Goal: Communication & Community: Answer question/provide support

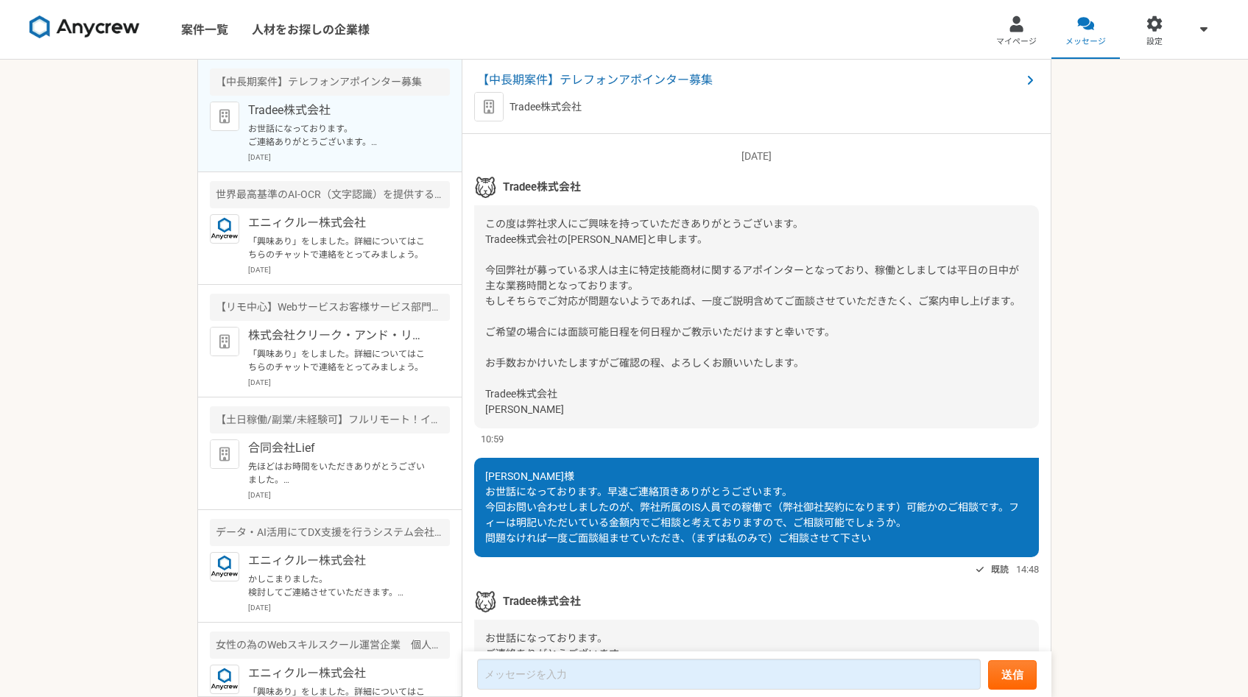
scroll to position [2006, 0]
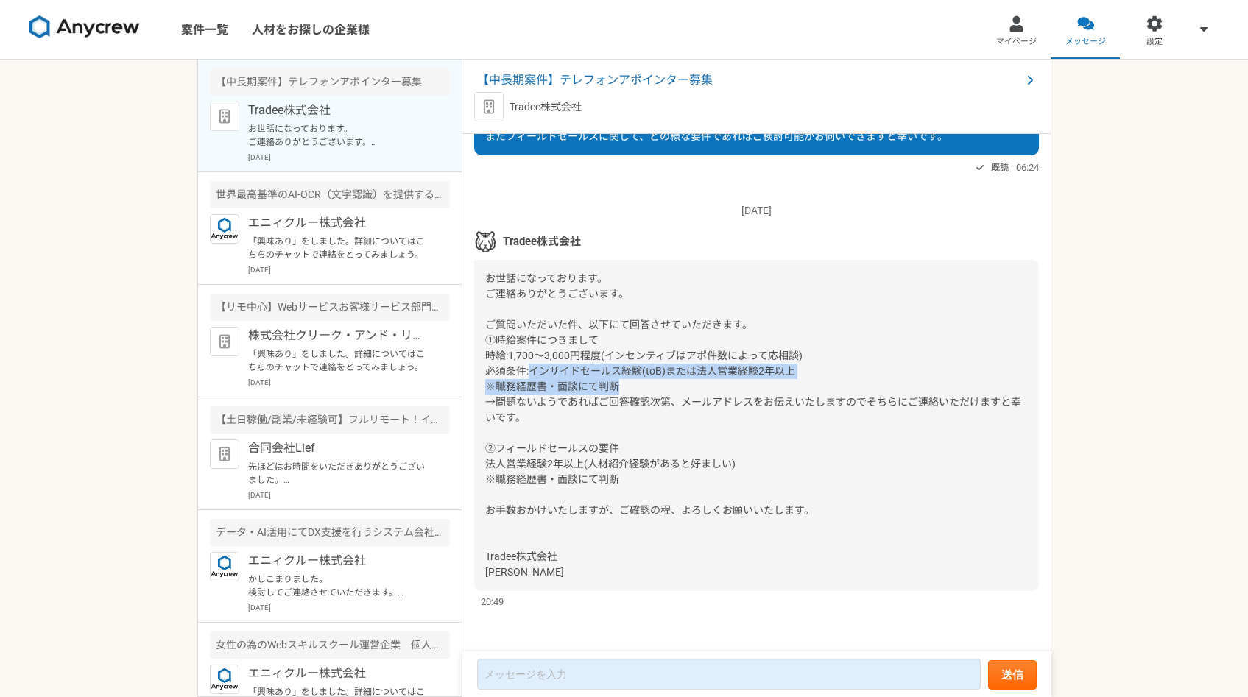
drag, startPoint x: 529, startPoint y: 368, endPoint x: 731, endPoint y: 382, distance: 202.1
click at [732, 382] on div "お世話になっております。 ご連絡ありがとうございます。 ご質問いただいた件、以下にて回答させていただきます。 ①時給案件につきまして 時給:1,700〜3,0…" at bounding box center [756, 425] width 565 height 331
click at [732, 383] on div "お世話になっております。 ご連絡ありがとうございます。 ご質問いただいた件、以下にて回答させていただきます。 ①時給案件につきまして 時給:1,700〜3,0…" at bounding box center [756, 425] width 565 height 331
click at [489, 339] on span "お世話になっております。 ご連絡ありがとうございます。 ご質問いただいた件、以下にて回答させていただきます。 ①時給案件につきまして 時給:1,700〜3,0…" at bounding box center [753, 424] width 536 height 305
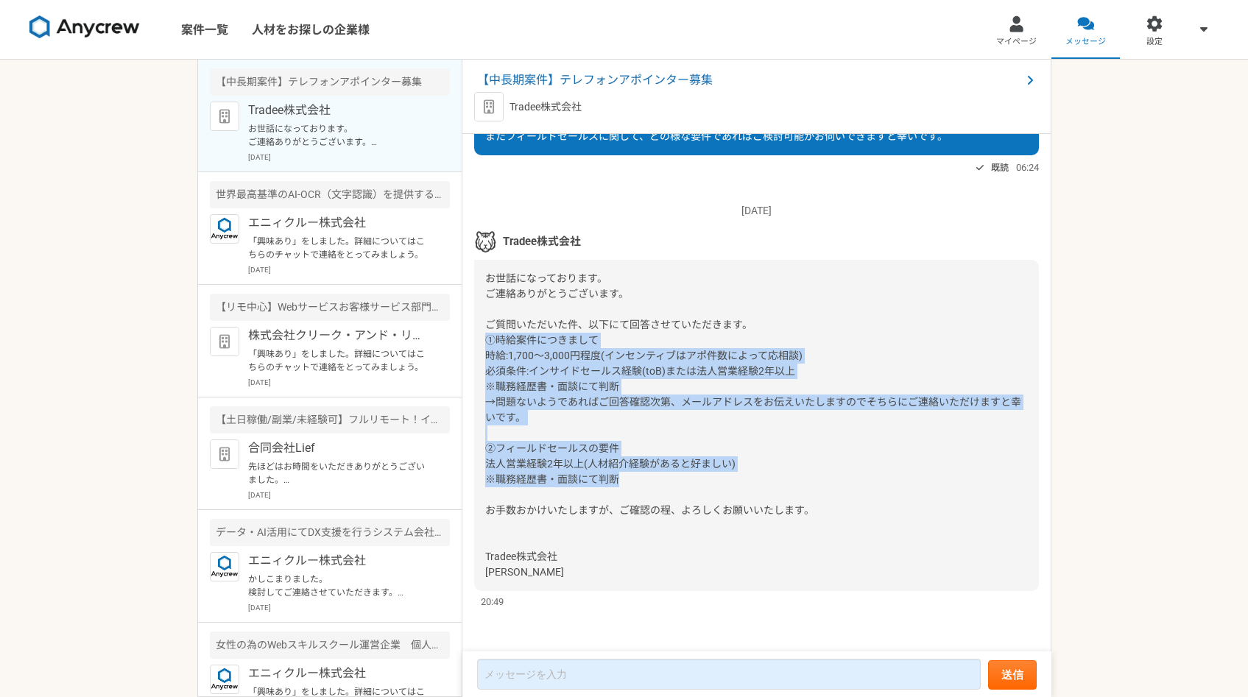
copy span "①時給案件につきまして 時給:1,700〜3,000円程度(インセンティブはアポ件数によって応相談) 必須条件:インサイドセールス経験(toB)または法人営業…"
drag, startPoint x: 486, startPoint y: 334, endPoint x: 660, endPoint y: 483, distance: 229.2
click at [660, 483] on div "お世話になっております。 ご連絡ありがとうございます。 ご質問いただいた件、以下にて回答させていただきます。 ①時給案件につきまして 時給:1,700〜3,0…" at bounding box center [756, 425] width 565 height 331
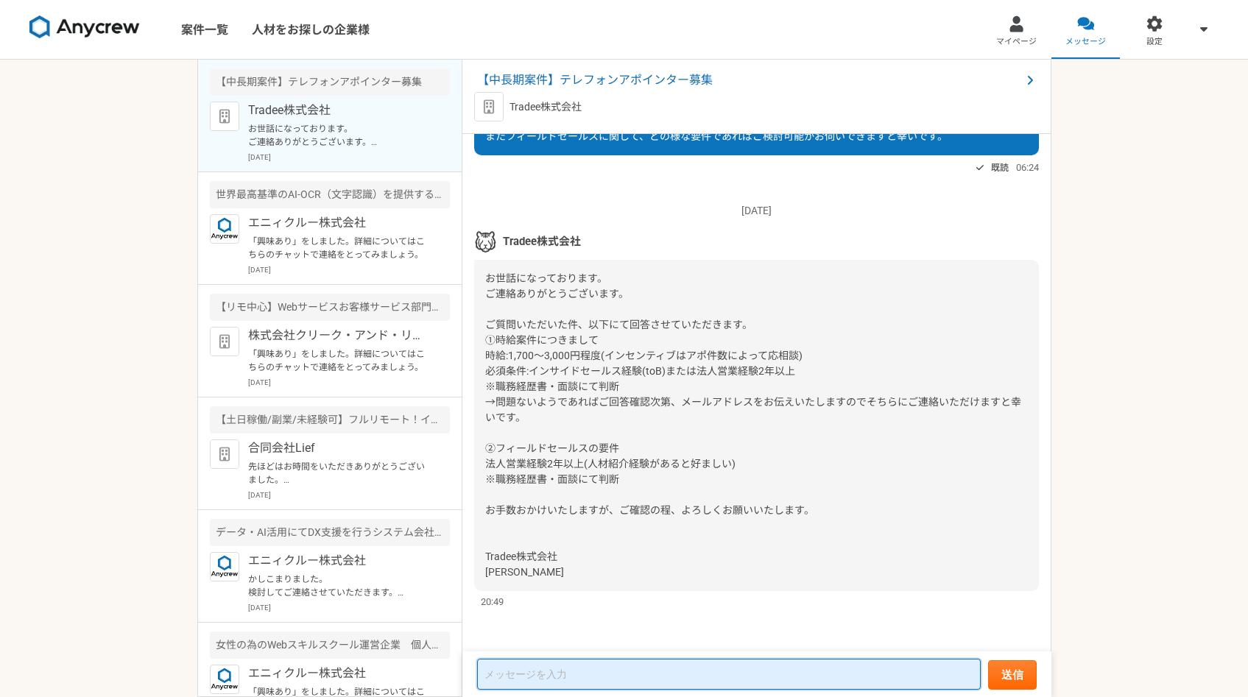
click at [571, 669] on textarea at bounding box center [728, 674] width 503 height 31
paste textarea "①時給案件につきまして 時給:1,700〜3,000円程度(インセンティブはアポ件数によって応相談) 必須条件:インサイドセールス経験(toB)または法人営業…"
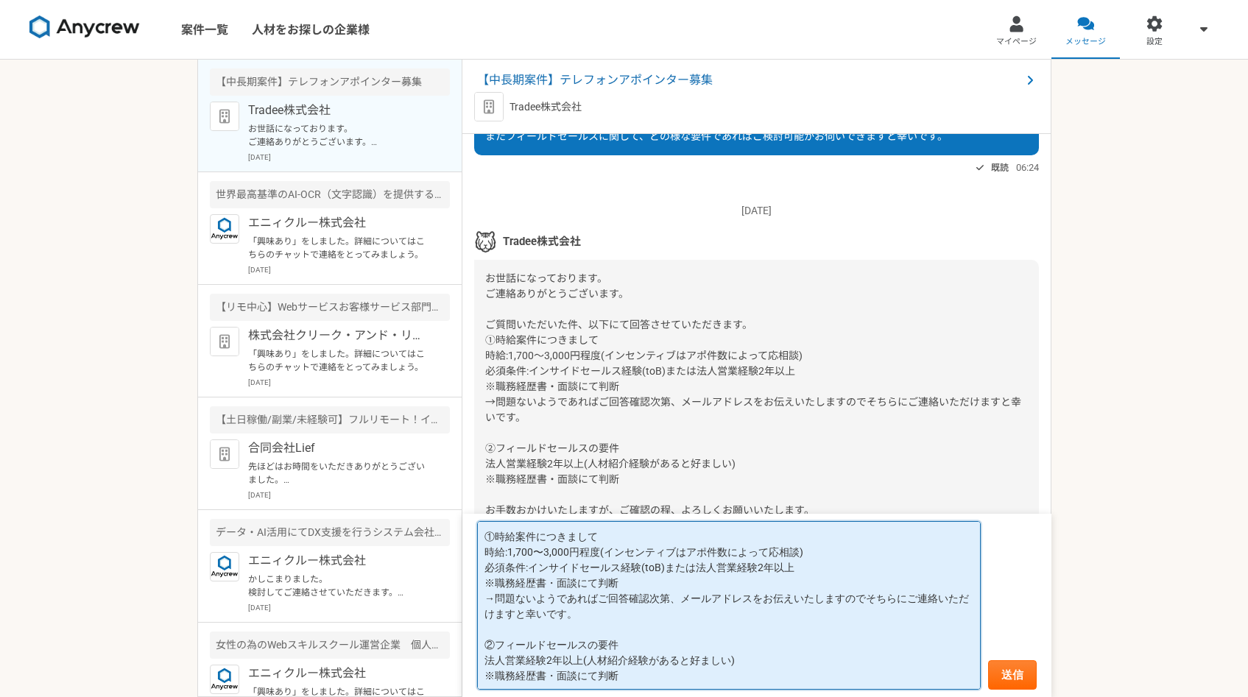
click at [486, 533] on textarea "①時給案件につきまして 時給:1,700〜3,000円程度(インセンティブはアポ件数によって応相談) 必須条件:インサイドセールス経験(toB)または法人営業…" at bounding box center [728, 605] width 503 height 169
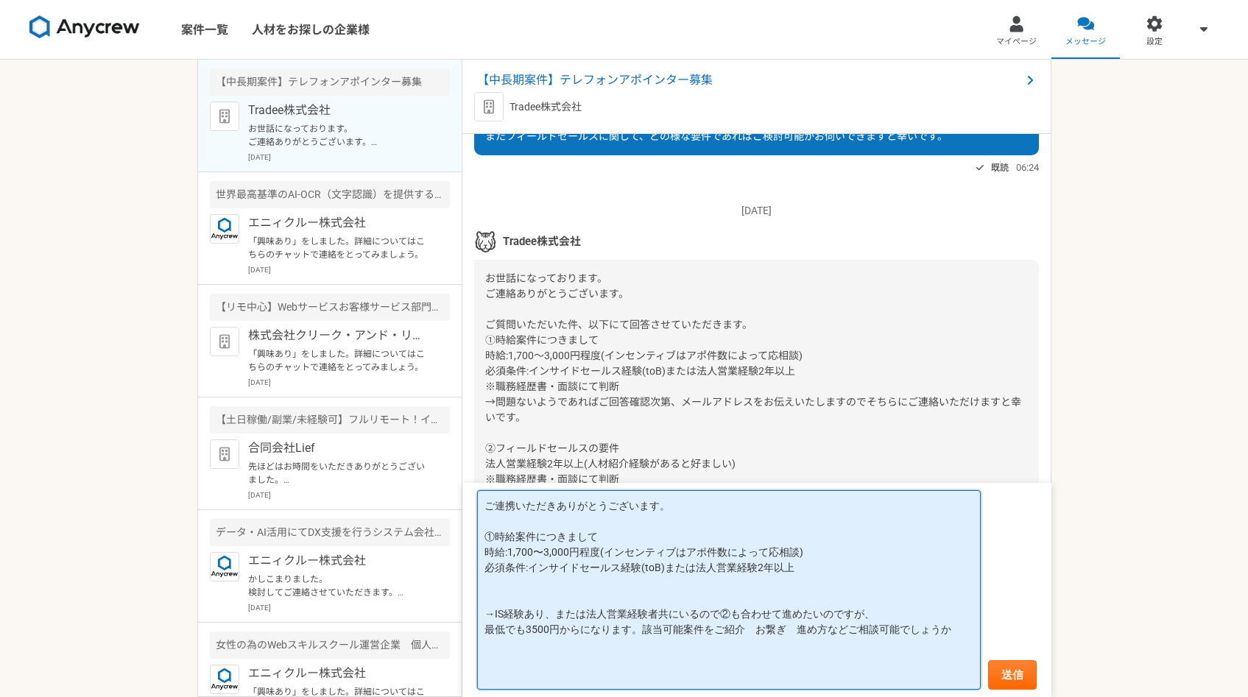
paste textarea "②フィールドセールスの要件 法人営業経験2年以上(人材紹介経験があると好ましい) ※職務経歴書・面談にて判断"
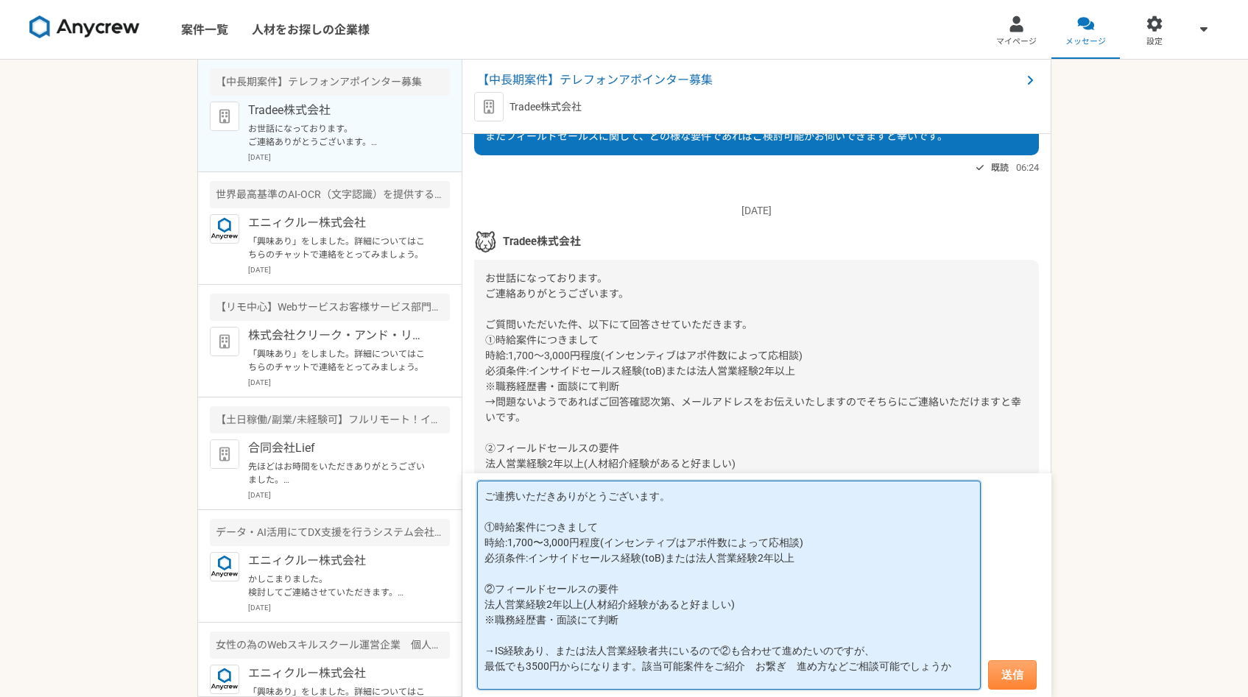
type textarea "ご連携いただきありがとうございます。 ①時給案件につきまして 時給:1,700〜3,000円程度(インセンティブはアポ件数によって応相談) 必須条件:インサイ…"
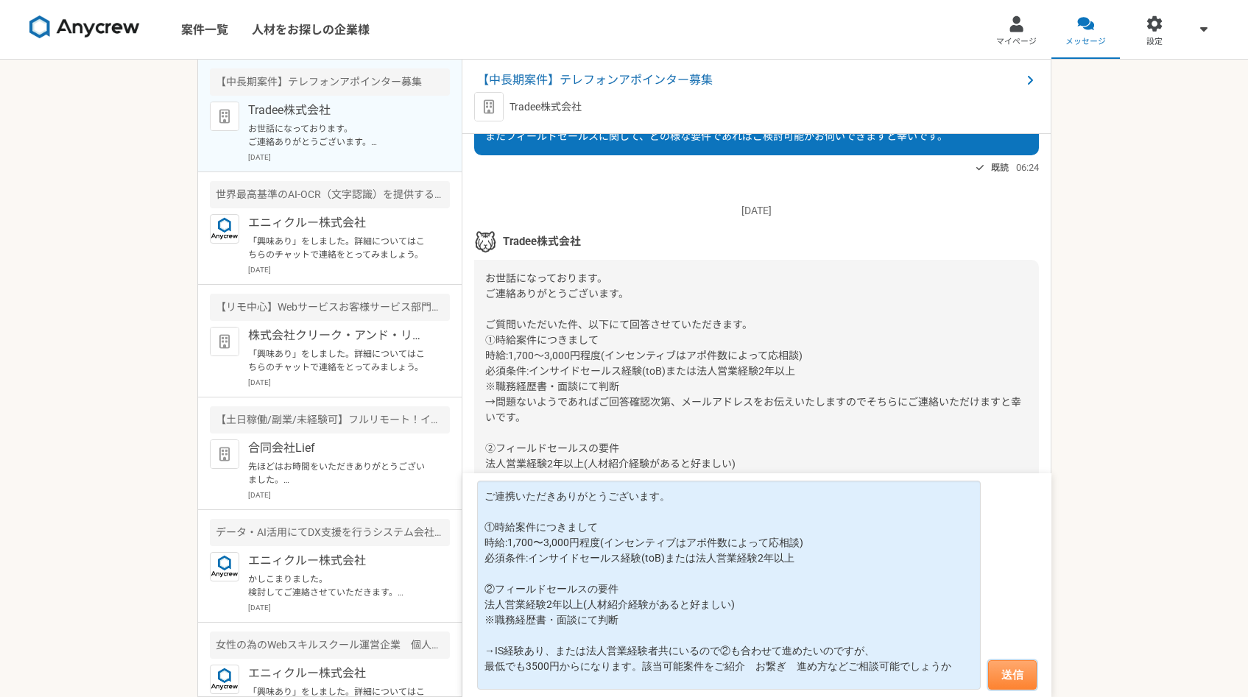
click at [1020, 666] on button "送信" at bounding box center [1012, 674] width 49 height 29
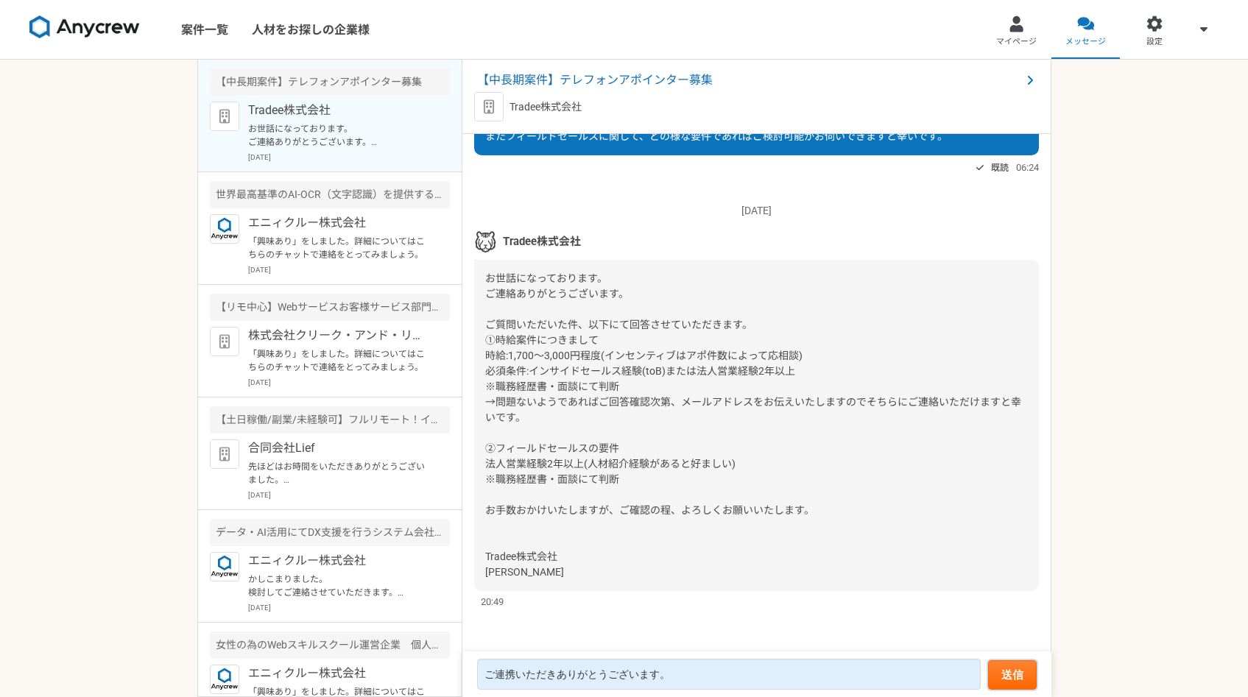
scroll to position [2019, 0]
